Goal: Transaction & Acquisition: Book appointment/travel/reservation

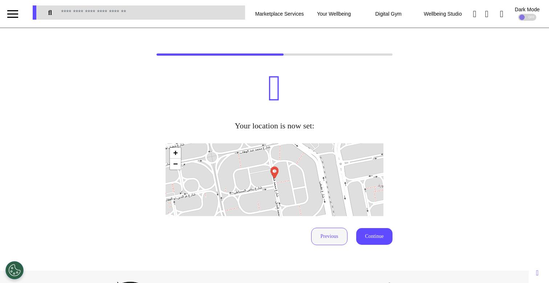
click at [324, 239] on button "Previous" at bounding box center [329, 235] width 36 height 17
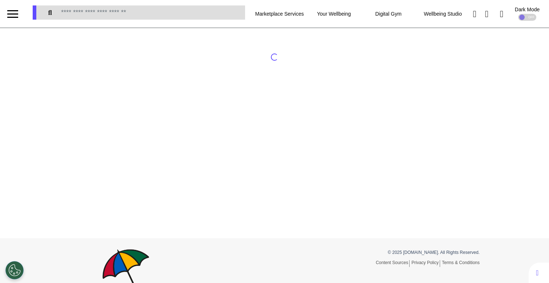
select select "**********"
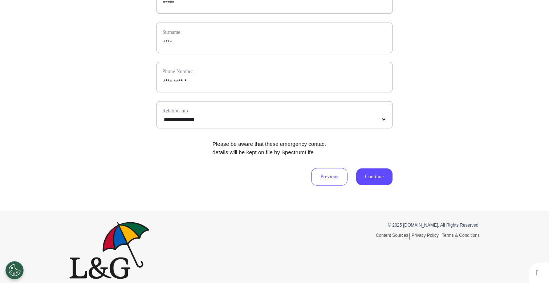
scroll to position [126, 0]
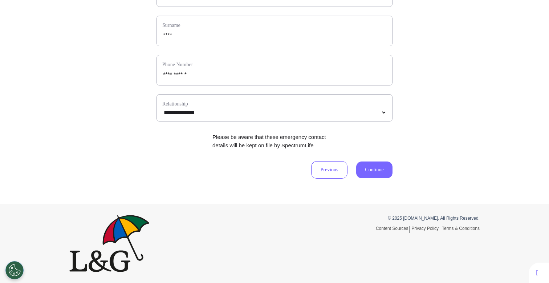
click at [365, 173] on button "Continue" at bounding box center [374, 169] width 36 height 17
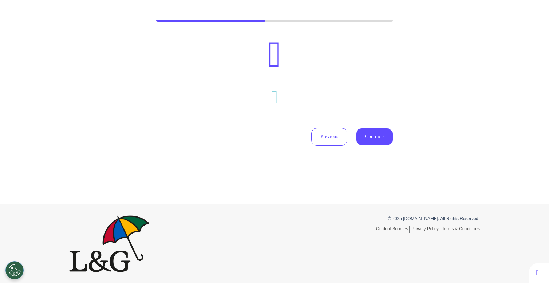
scroll to position [75, 0]
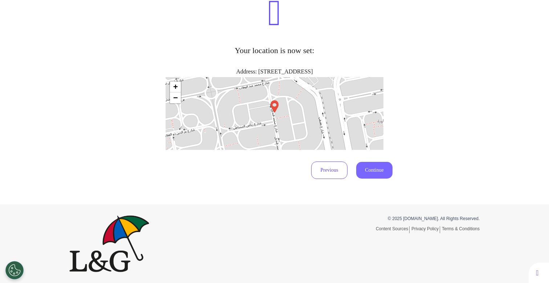
click at [374, 164] on button "Continue" at bounding box center [374, 170] width 36 height 17
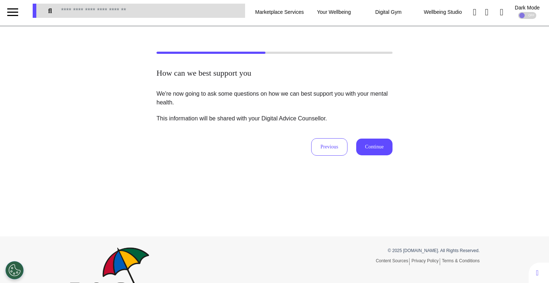
scroll to position [0, 0]
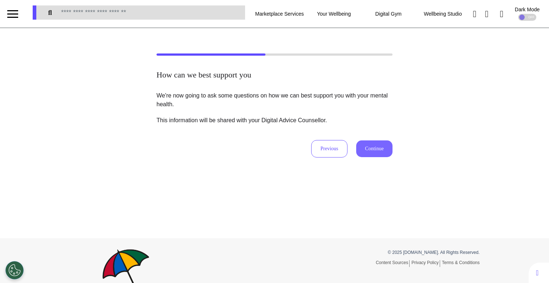
click at [378, 147] on button "Continue" at bounding box center [374, 148] width 36 height 17
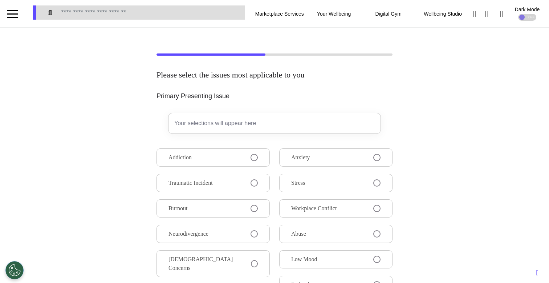
click at [317, 147] on div "Your selections will appear here Addiction Traumatic Incident Burnout Neurodive…" at bounding box center [275, 234] width 236 height 243
click at [314, 153] on button "Anxiety" at bounding box center [335, 157] width 113 height 18
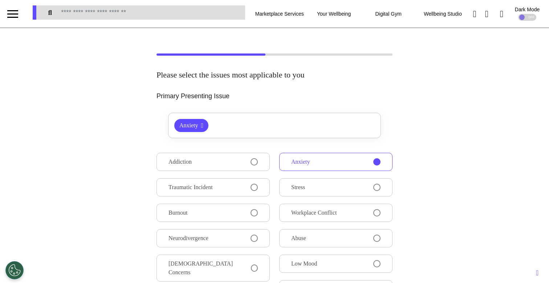
click at [238, 161] on button "Addiction" at bounding box center [213, 162] width 113 height 18
click at [232, 184] on button "Traumatic Incident" at bounding box center [213, 187] width 113 height 18
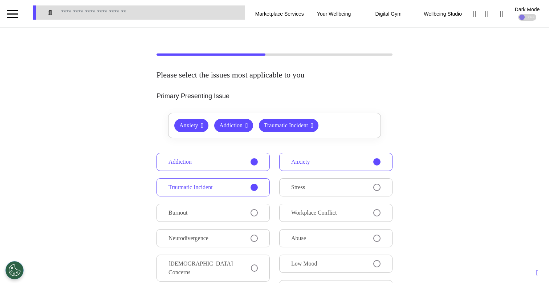
scroll to position [207, 0]
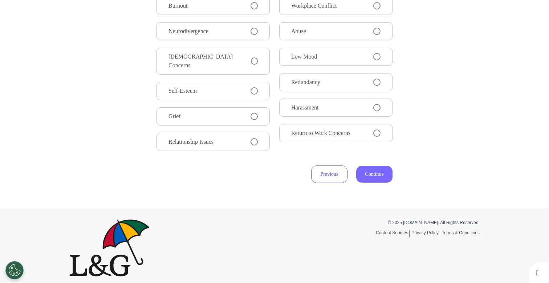
click at [372, 171] on button "Continue" at bounding box center [374, 174] width 36 height 17
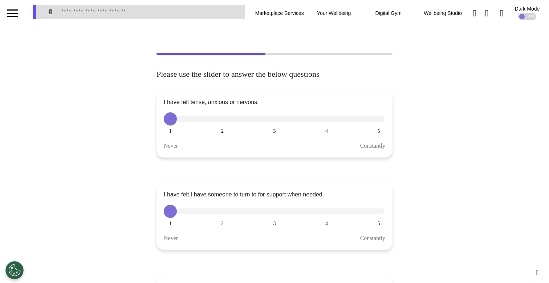
scroll to position [0, 0]
click at [279, 214] on div at bounding box center [274, 212] width 220 height 6
click at [269, 214] on button "3" at bounding box center [274, 211] width 13 height 13
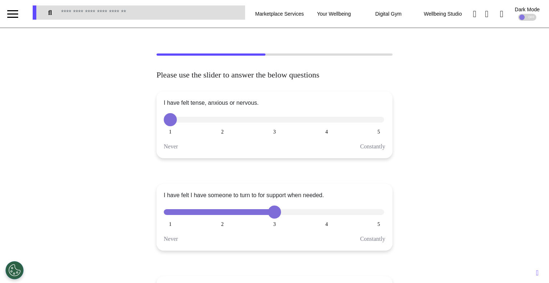
scroll to position [219, 0]
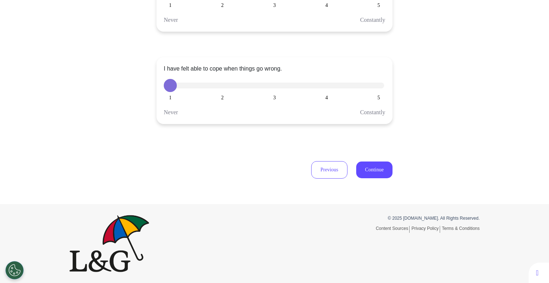
click at [371, 94] on div "I have felt able to cope when things go wrong. 1 2 3 4 5 Never Constantly" at bounding box center [275, 90] width 236 height 67
click at [374, 86] on button "5" at bounding box center [378, 85] width 13 height 13
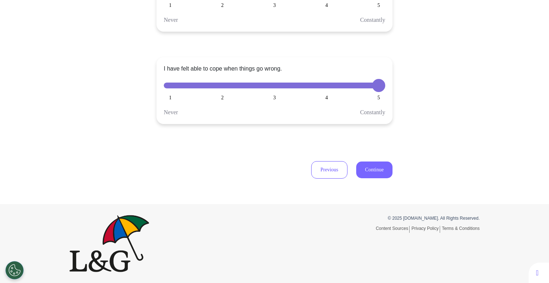
click at [374, 171] on button "Continue" at bounding box center [374, 169] width 36 height 17
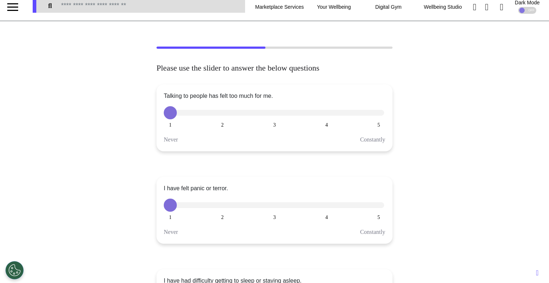
scroll to position [0, 0]
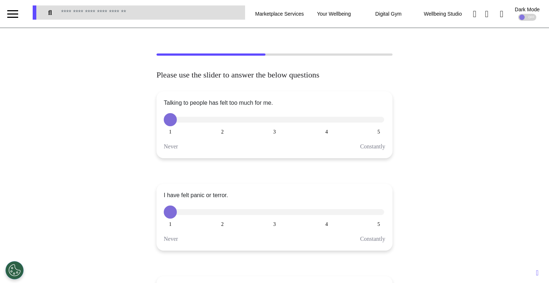
click at [322, 214] on button "4" at bounding box center [326, 211] width 13 height 13
click at [227, 119] on div at bounding box center [274, 120] width 220 height 6
click at [226, 118] on div at bounding box center [274, 120] width 220 height 6
click at [223, 118] on button "2" at bounding box center [222, 119] width 13 height 13
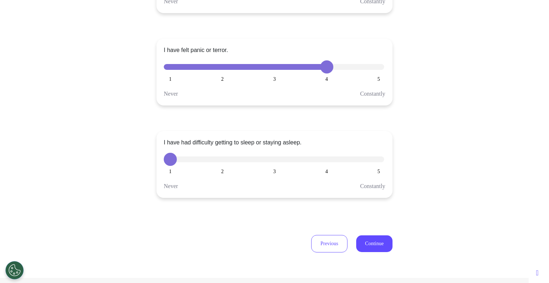
scroll to position [219, 0]
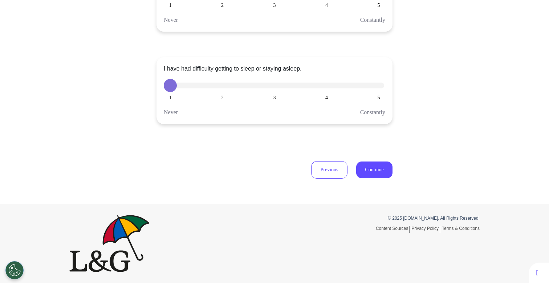
click at [223, 94] on div "I have had difficulty getting to sleep or staying asleep. 1 2 3 4 5 Never Const…" at bounding box center [275, 90] width 236 height 67
click at [222, 85] on button "2" at bounding box center [222, 85] width 13 height 13
click at [371, 172] on button "Continue" at bounding box center [374, 169] width 36 height 17
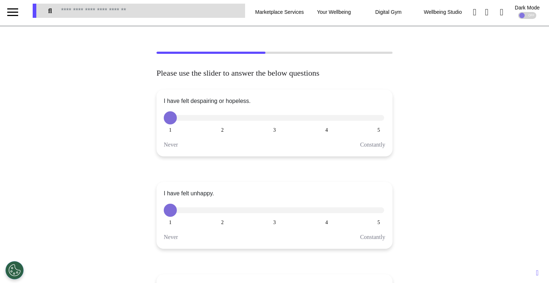
scroll to position [0, 0]
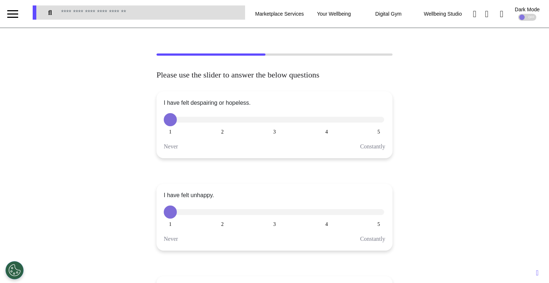
click at [268, 211] on button "3" at bounding box center [274, 211] width 13 height 13
click at [272, 121] on button "3" at bounding box center [274, 119] width 13 height 13
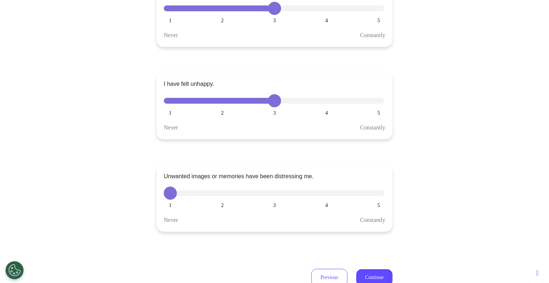
scroll to position [165, 0]
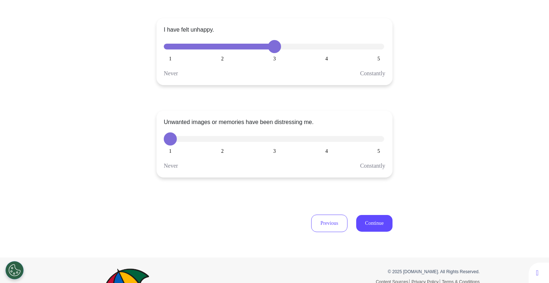
click at [317, 139] on div at bounding box center [274, 139] width 220 height 6
click at [323, 139] on button "4" at bounding box center [326, 138] width 13 height 13
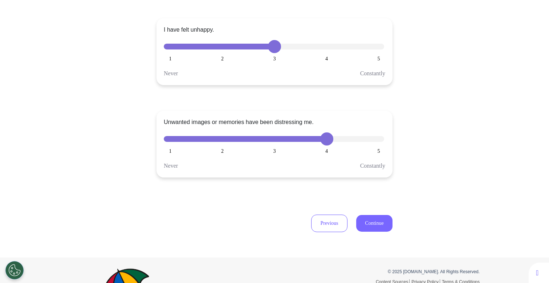
click at [361, 223] on button "Continue" at bounding box center [374, 223] width 36 height 17
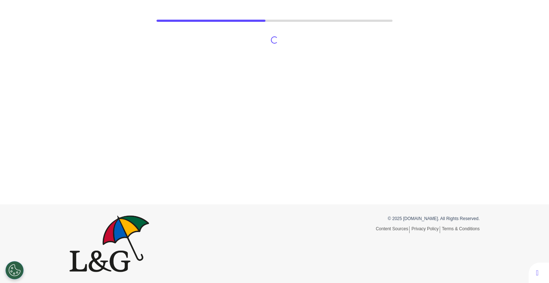
scroll to position [34, 0]
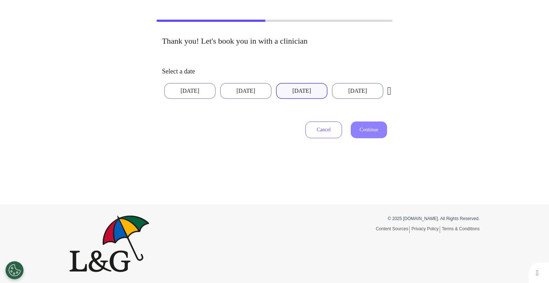
click at [282, 84] on button "[DATE]" at bounding box center [302, 91] width 52 height 16
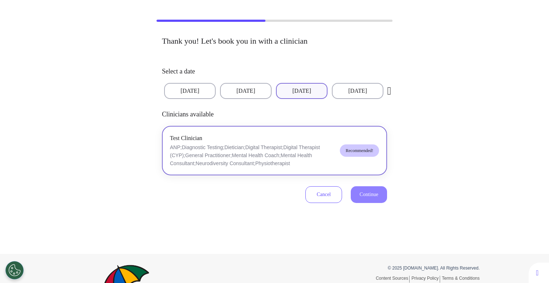
click at [343, 146] on span "Recommended!" at bounding box center [359, 150] width 39 height 12
click at [369, 192] on span "Continue" at bounding box center [369, 193] width 19 height 5
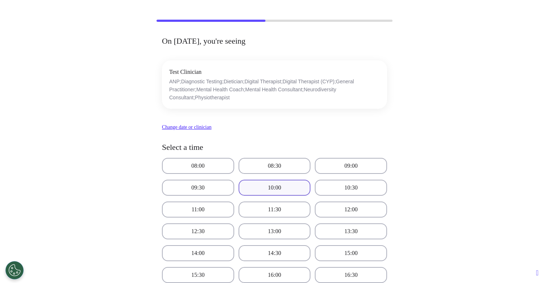
click at [255, 192] on button "10:00" at bounding box center [275, 187] width 72 height 16
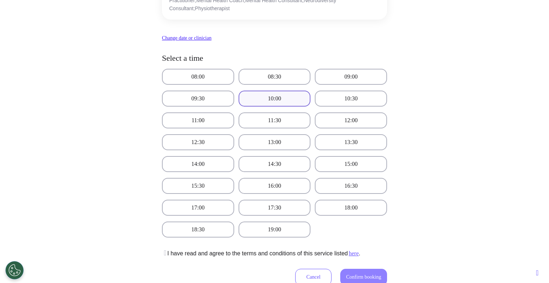
scroll to position [255, 0]
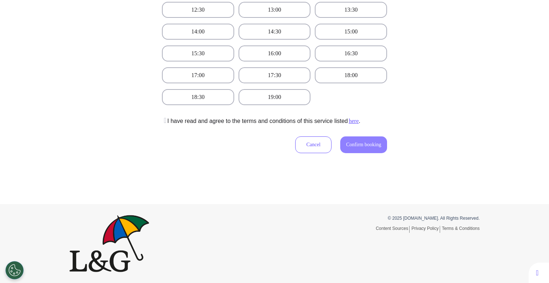
click at [162, 118] on icon at bounding box center [164, 120] width 4 height 7
click at [360, 142] on span "Confirm booking" at bounding box center [363, 144] width 35 height 5
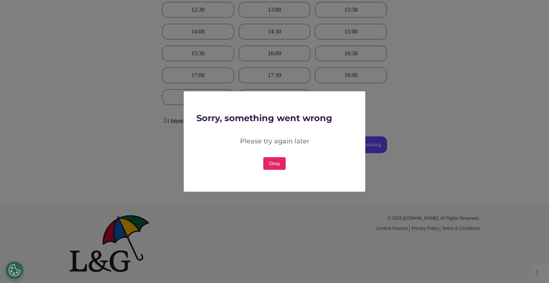
click at [274, 163] on button "Okay" at bounding box center [274, 163] width 23 height 13
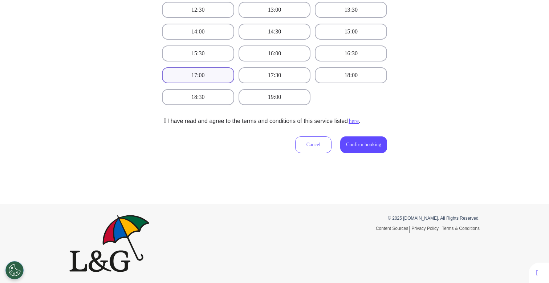
click at [184, 81] on button "17:00" at bounding box center [198, 75] width 72 height 16
click at [346, 142] on span "Confirm booking" at bounding box center [363, 144] width 35 height 5
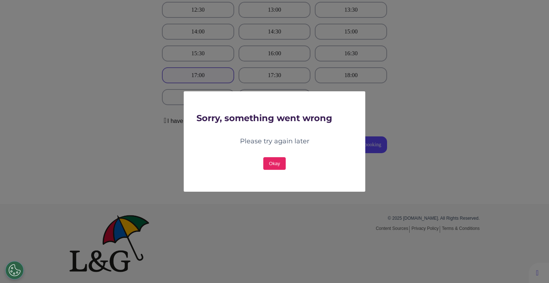
click at [271, 166] on button "Okay" at bounding box center [274, 163] width 23 height 13
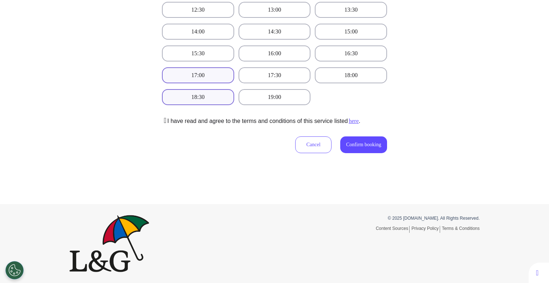
click at [193, 96] on button "18:30" at bounding box center [198, 97] width 72 height 16
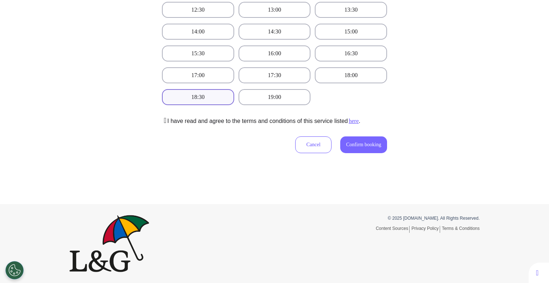
click at [373, 146] on span "Confirm booking" at bounding box center [363, 144] width 35 height 5
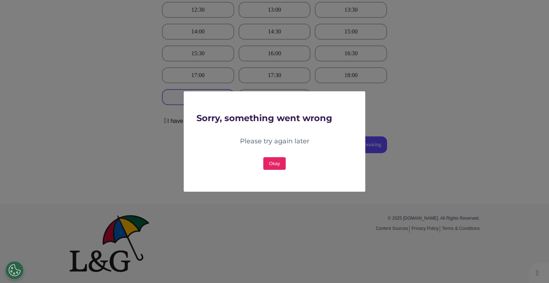
click at [280, 157] on button "Okay" at bounding box center [274, 163] width 23 height 13
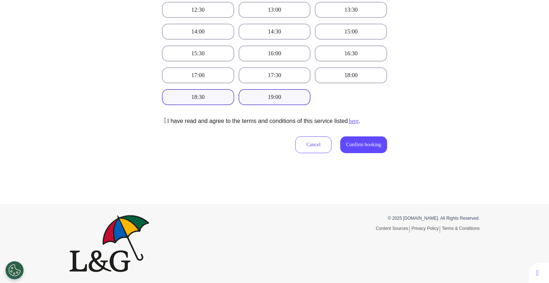
click at [263, 97] on button "19:00" at bounding box center [275, 97] width 72 height 16
click at [354, 138] on button "Confirm booking" at bounding box center [363, 144] width 47 height 17
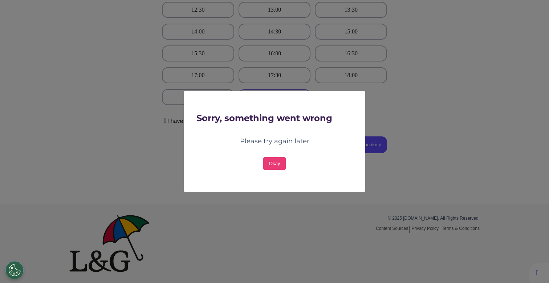
click at [321, 244] on div "Sorry, something went wrong Please try again later Okay OK" at bounding box center [274, 141] width 549 height 283
